Goal: Task Accomplishment & Management: Use online tool/utility

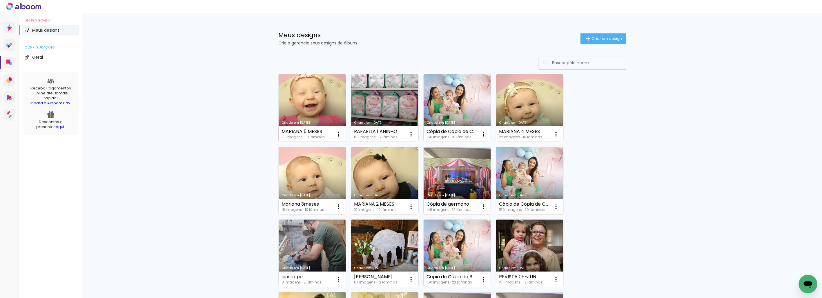
click at [310, 114] on link "Criado em [DATE]" at bounding box center [312, 107] width 67 height 67
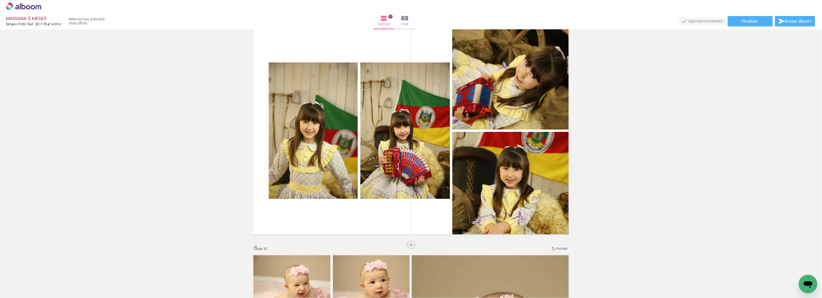
scroll to position [935, 0]
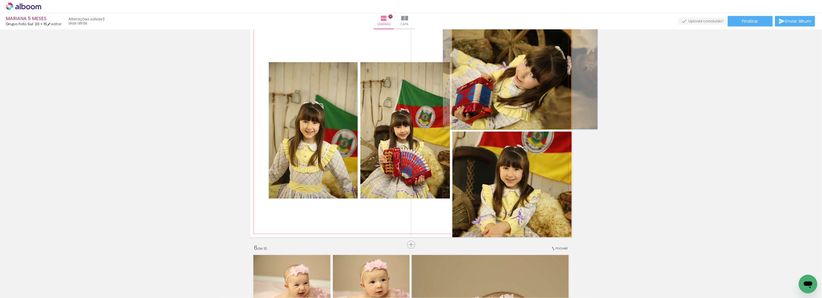
drag, startPoint x: 536, startPoint y: 108, endPoint x: 666, endPoint y: 113, distance: 130.4
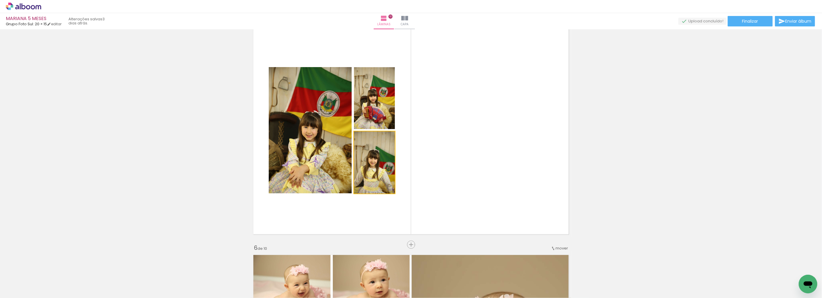
drag, startPoint x: 403, startPoint y: 175, endPoint x: 575, endPoint y: 158, distance: 172.5
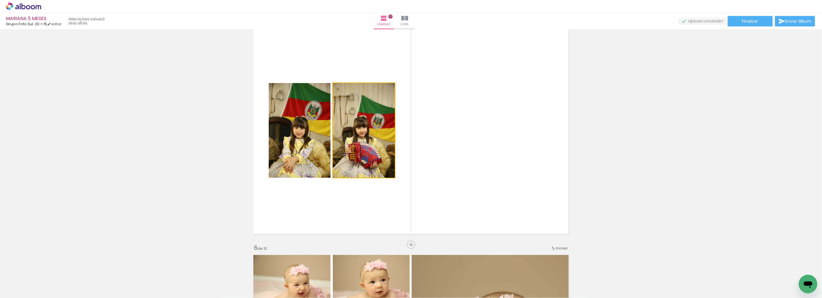
drag, startPoint x: 415, startPoint y: 134, endPoint x: 586, endPoint y: 134, distance: 171.2
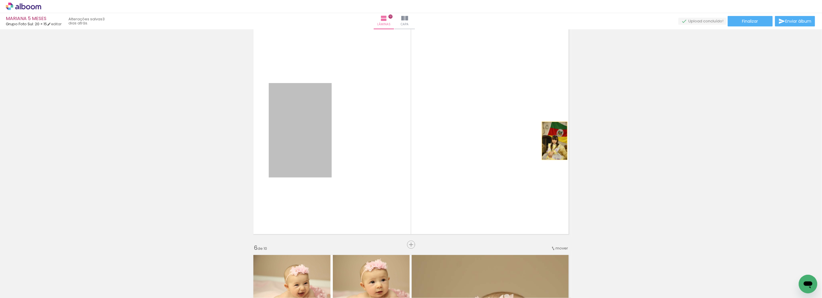
drag, startPoint x: 309, startPoint y: 138, endPoint x: 723, endPoint y: 141, distance: 414.5
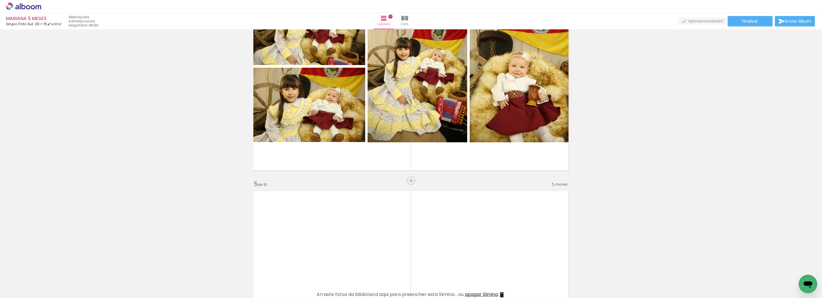
scroll to position [773, 0]
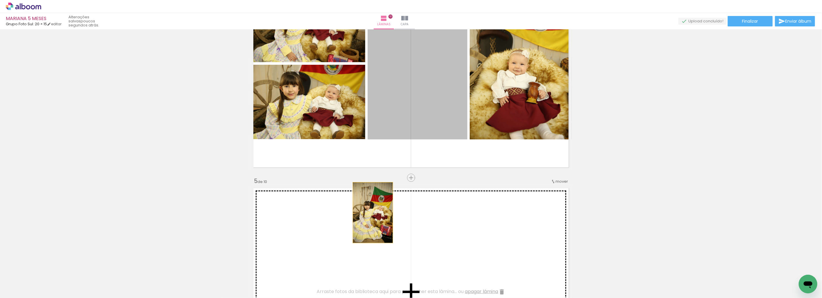
drag, startPoint x: 430, startPoint y: 92, endPoint x: 367, endPoint y: 220, distance: 143.5
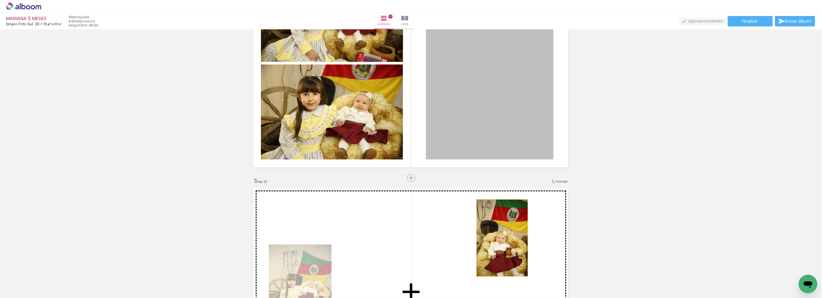
drag, startPoint x: 504, startPoint y: 103, endPoint x: 500, endPoint y: 240, distance: 137.0
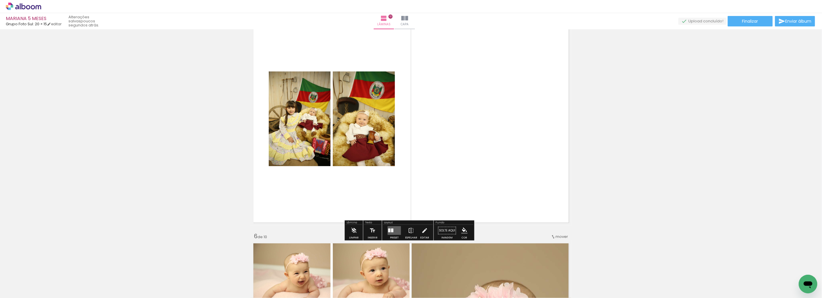
scroll to position [935, 0]
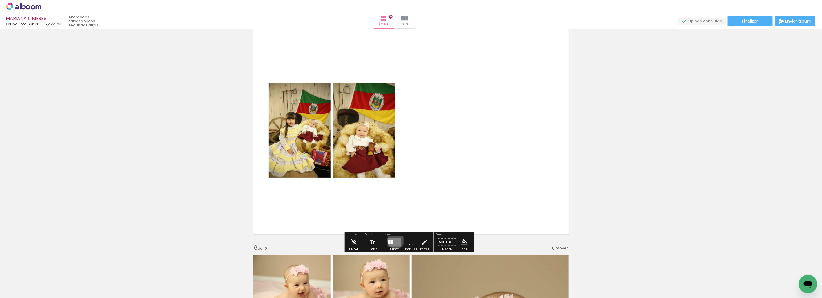
click at [395, 240] on quentale-layouter at bounding box center [394, 241] width 13 height 9
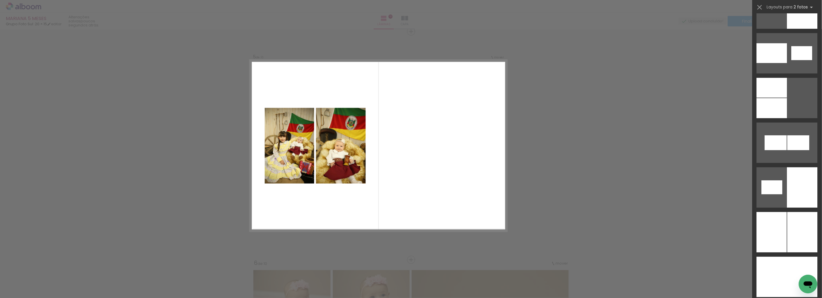
scroll to position [3153, 0]
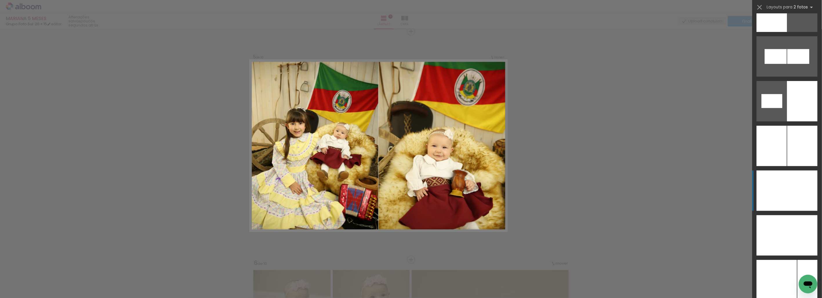
click at [801, 183] on div at bounding box center [803, 190] width 30 height 40
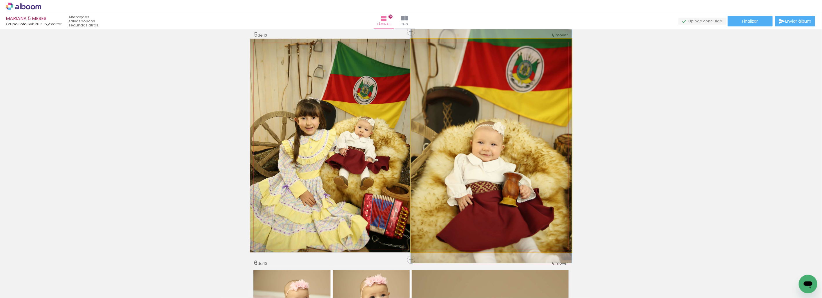
drag, startPoint x: 510, startPoint y: 173, endPoint x: 506, endPoint y: 171, distance: 4.0
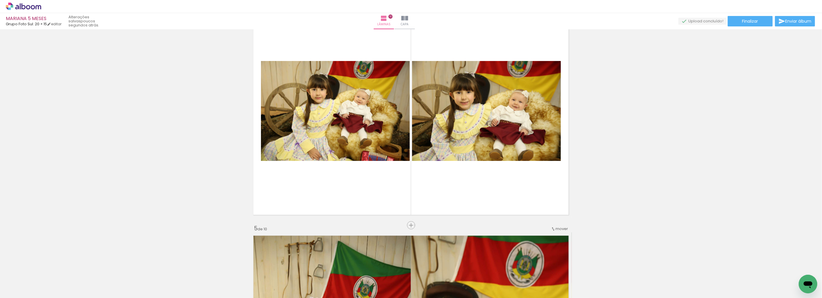
scroll to position [726, 0]
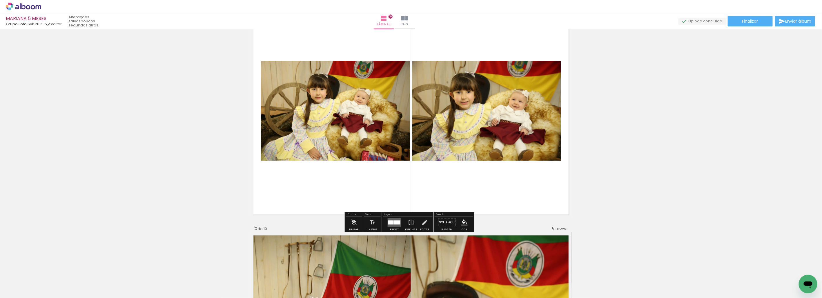
click at [395, 221] on div at bounding box center [398, 222] width 6 height 4
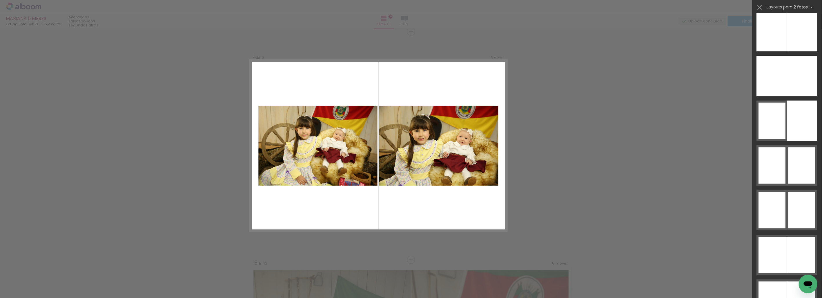
scroll to position [1065, 0]
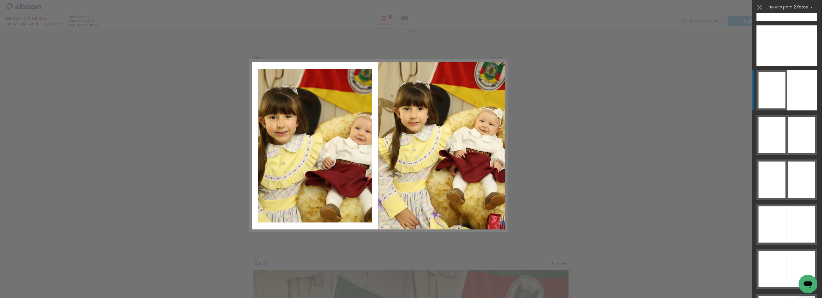
click at [790, 88] on div at bounding box center [803, 90] width 30 height 40
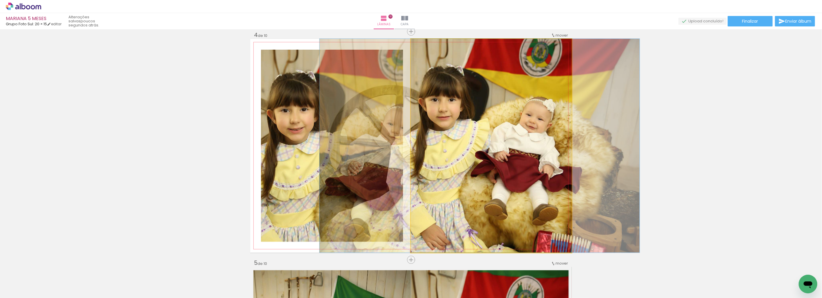
drag, startPoint x: 525, startPoint y: 149, endPoint x: 514, endPoint y: 150, distance: 11.6
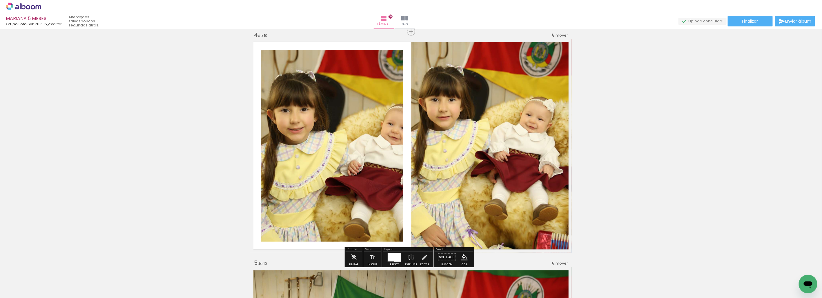
click at [341, 155] on quentale-photo at bounding box center [332, 146] width 142 height 192
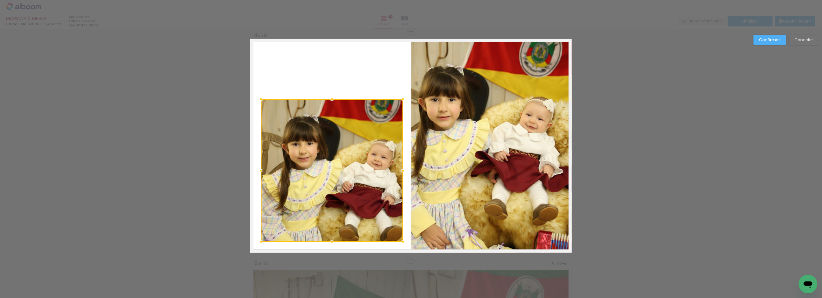
drag, startPoint x: 329, startPoint y: 48, endPoint x: 339, endPoint y: 98, distance: 50.6
click at [339, 98] on album-spread "4 de 10" at bounding box center [411, 146] width 322 height 214
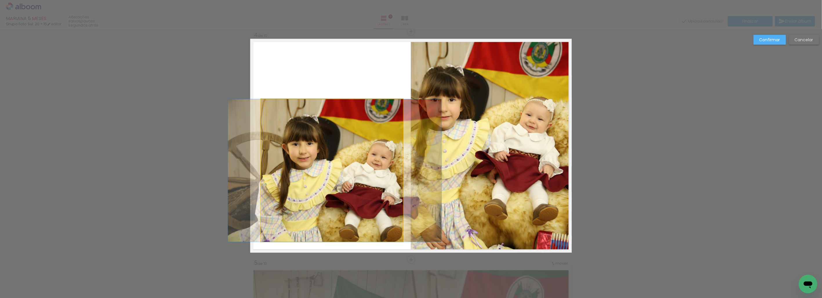
click at [261, 175] on quentale-photo at bounding box center [332, 170] width 142 height 142
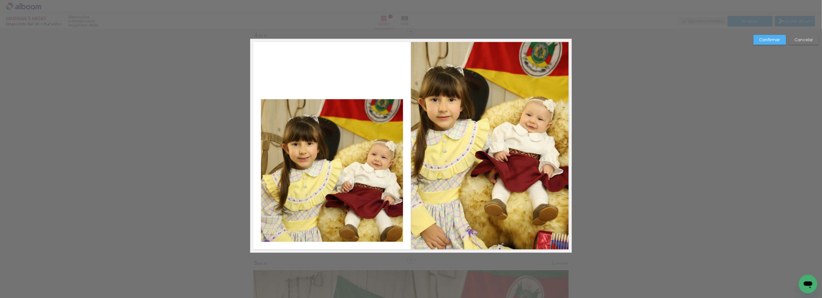
click at [336, 213] on quentale-photo at bounding box center [332, 170] width 142 height 142
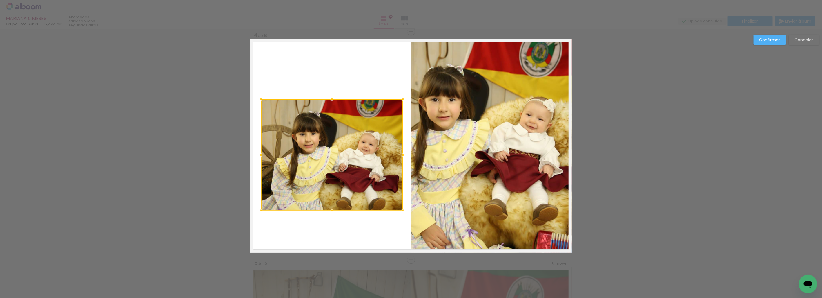
drag, startPoint x: 330, startPoint y: 242, endPoint x: 333, endPoint y: 210, distance: 31.5
click at [333, 210] on div at bounding box center [332, 211] width 12 height 12
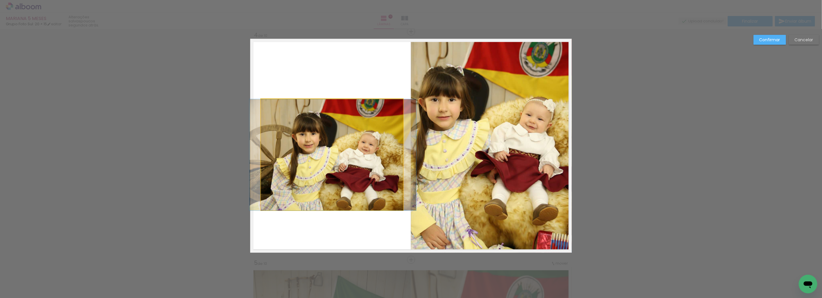
click at [399, 155] on quentale-photo at bounding box center [332, 154] width 142 height 111
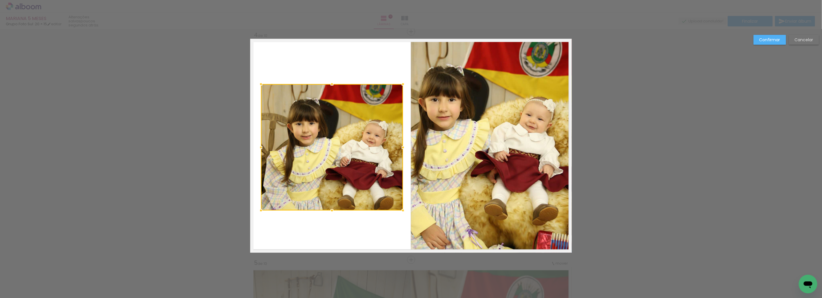
drag, startPoint x: 331, startPoint y: 99, endPoint x: 335, endPoint y: 83, distance: 16.3
click at [335, 83] on div at bounding box center [332, 84] width 12 height 12
click at [265, 149] on quentale-photo at bounding box center [332, 147] width 142 height 126
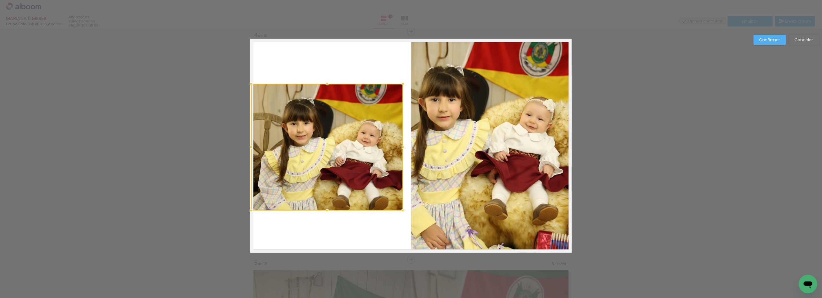
drag, startPoint x: 257, startPoint y: 147, endPoint x: 254, endPoint y: 147, distance: 3.5
click at [248, 148] on div at bounding box center [251, 147] width 12 height 12
click at [338, 142] on quentale-photo at bounding box center [327, 147] width 152 height 126
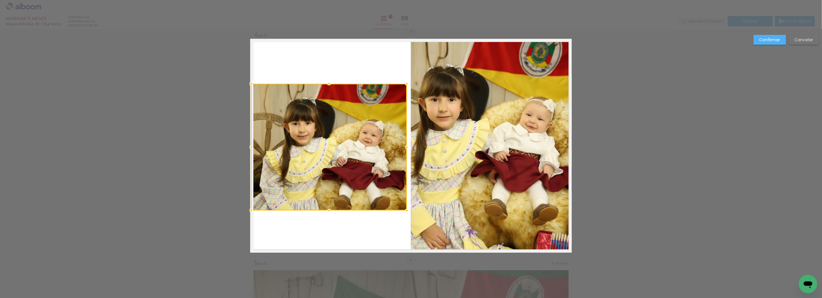
drag, startPoint x: 402, startPoint y: 147, endPoint x: 406, endPoint y: 143, distance: 5.8
click at [406, 143] on div at bounding box center [407, 147] width 12 height 12
click at [783, 39] on paper-button "Confirmar" at bounding box center [770, 40] width 32 height 10
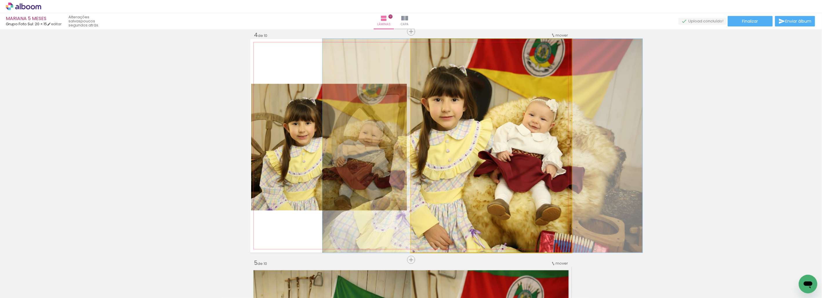
drag, startPoint x: 460, startPoint y: 137, endPoint x: 463, endPoint y: 135, distance: 3.5
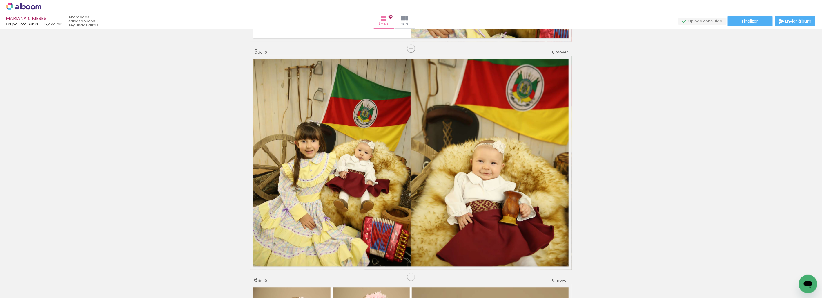
scroll to position [935, 0]
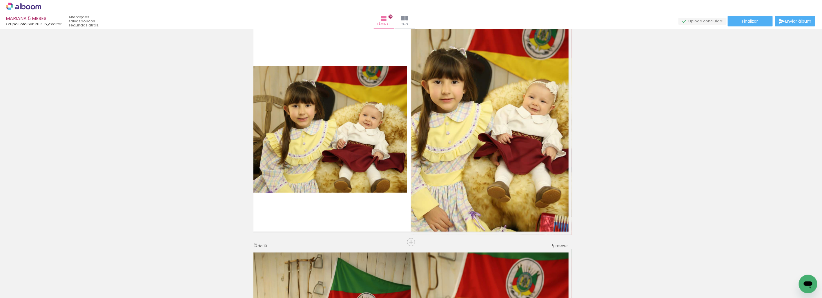
scroll to position [677, 0]
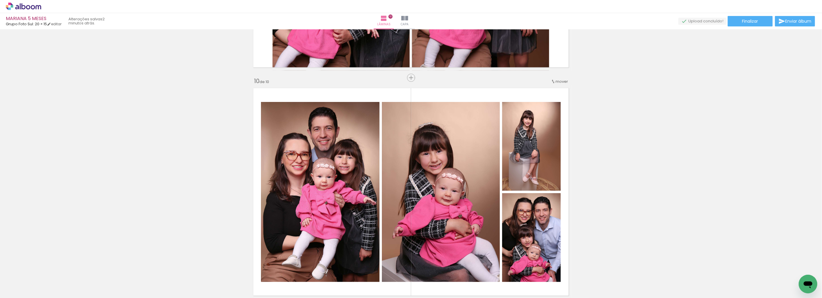
scroll to position [1998, 0]
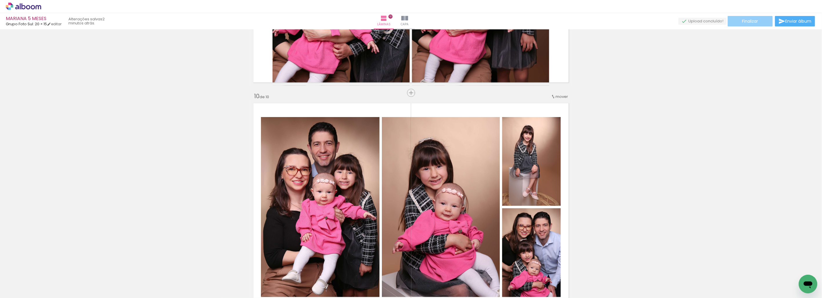
click at [748, 24] on paper-button "Finalizar" at bounding box center [750, 21] width 45 height 10
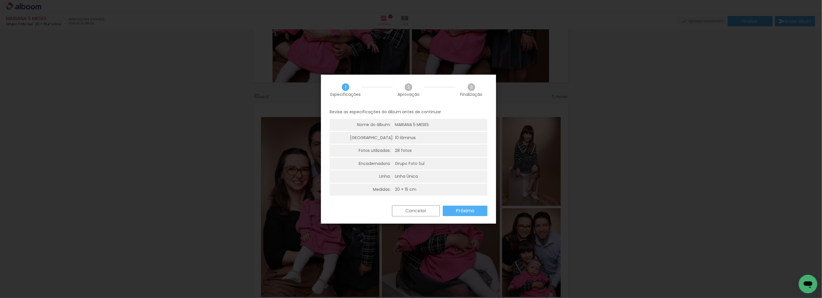
click at [0, 0] on slot "Próximo" at bounding box center [0, 0] width 0 height 0
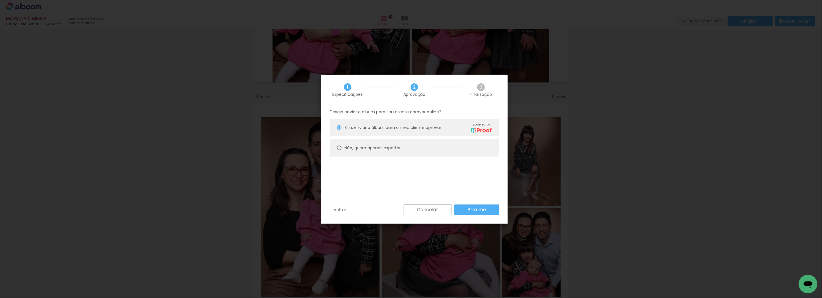
click at [0, 0] on slot "Não, quero apenas exportar" at bounding box center [0, 0] width 0 height 0
type paper-radio-button "on"
click at [0, 0] on slot "Próximo" at bounding box center [0, 0] width 0 height 0
type input "Alta, 300 DPI"
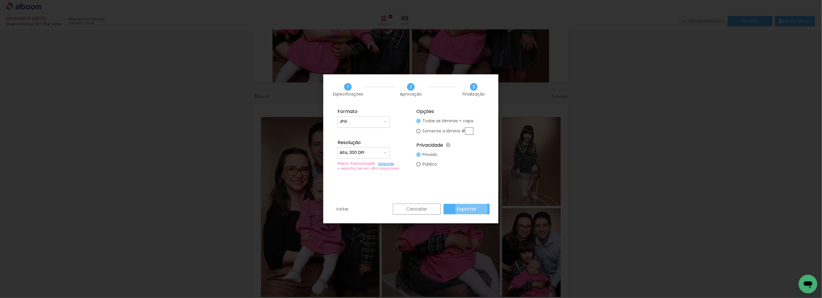
click at [0, 0] on slot "Exportar" at bounding box center [0, 0] width 0 height 0
